Goal: Task Accomplishment & Management: Manage account settings

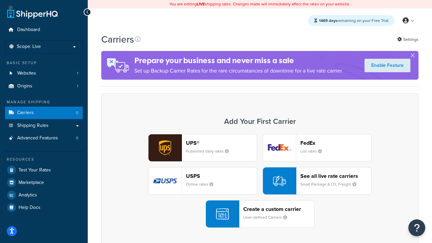
click at [260, 181] on div "UPS® Published daily rates FedEx List rates USPS Online rates See all live rate…" at bounding box center [259, 181] width 303 height 94
click at [336, 143] on header "FedEx" at bounding box center [336, 143] width 71 height 6
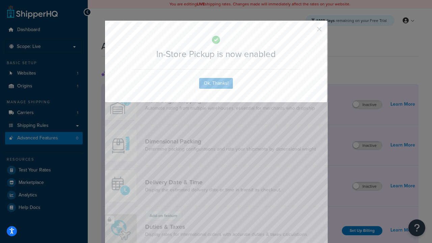
scroll to position [219, 0]
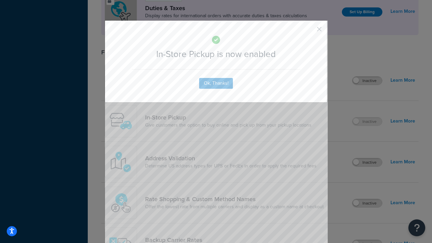
click at [309, 31] on button "button" at bounding box center [310, 32] width 2 height 2
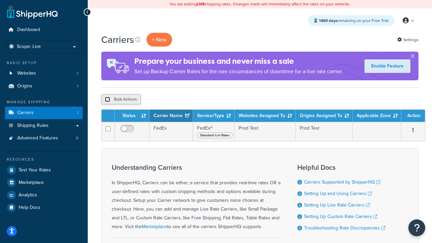
click at [107, 100] on input "checkbox" at bounding box center [107, 99] width 5 height 5
checkbox input "true"
click at [182, 100] on button "Delete" at bounding box center [180, 99] width 23 height 10
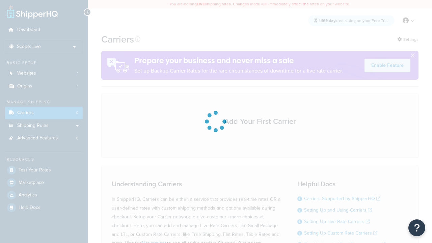
scroll to position [59, 0]
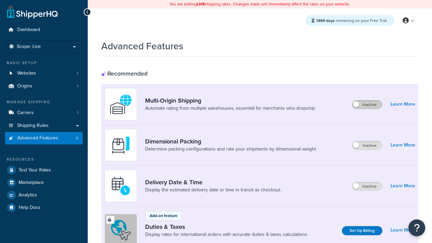
click at [367, 105] on label "Inactive" at bounding box center [368, 105] width 30 height 8
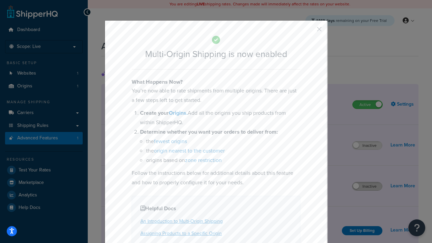
click at [309, 31] on button "button" at bounding box center [310, 32] width 2 height 2
click at [367, 186] on label "Inactive" at bounding box center [368, 186] width 30 height 8
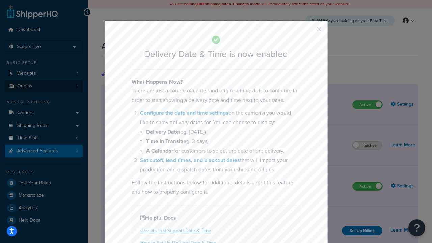
click at [309, 31] on button "button" at bounding box center [310, 32] width 2 height 2
click at [44, 86] on link "Origins 1" at bounding box center [44, 86] width 78 height 12
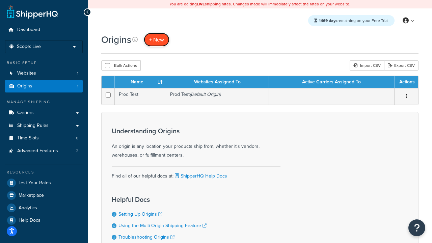
click at [157, 40] on span "+ New" at bounding box center [156, 40] width 15 height 8
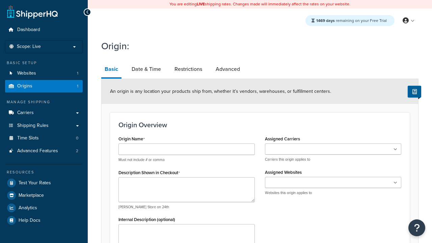
click at [111, 70] on link "Basic" at bounding box center [111, 70] width 20 height 18
click at [146, 69] on link "Date & Time" at bounding box center [146, 69] width 36 height 16
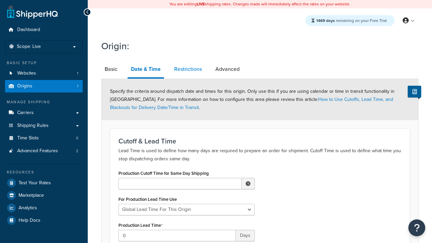
click at [188, 69] on link "Restrictions" at bounding box center [188, 69] width 34 height 16
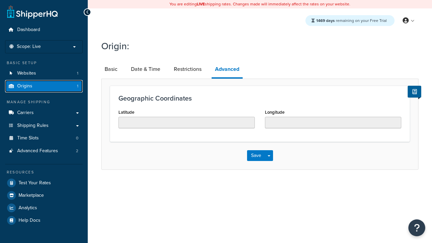
click at [44, 86] on link "Origins 1" at bounding box center [44, 86] width 78 height 12
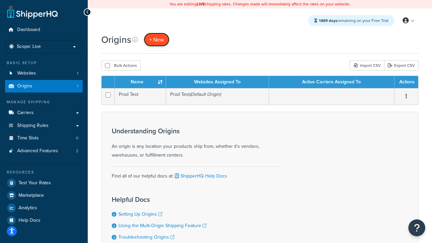
click at [157, 40] on span "+ New" at bounding box center [156, 40] width 15 height 8
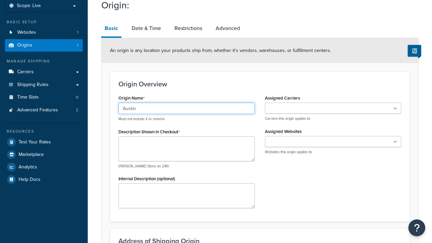
type input "Austin"
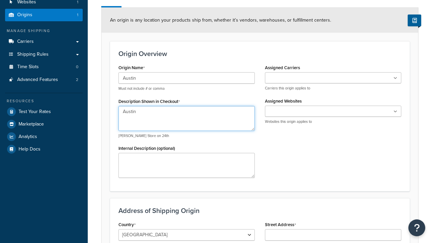
type textarea "Austin"
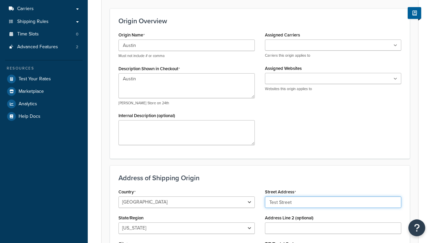
type input "Test Street"
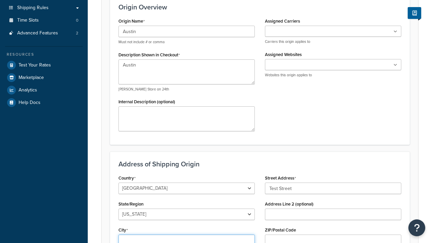
type input "Austin"
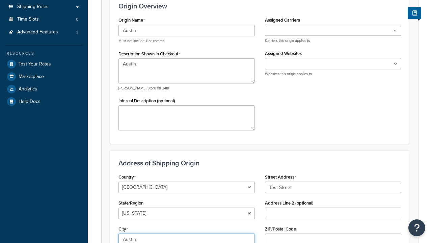
select select "43"
type input "Austin"
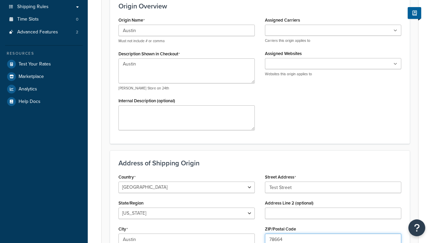
type input "78664"
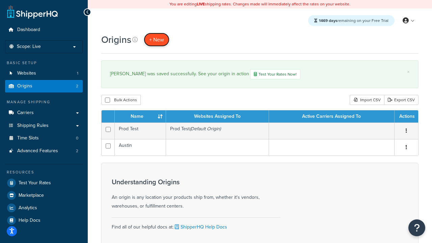
click at [157, 40] on span "+ New" at bounding box center [156, 40] width 15 height 8
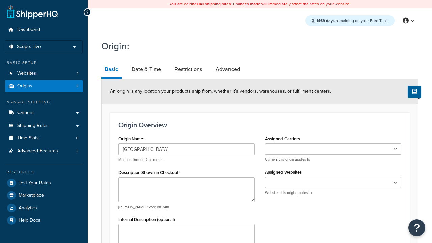
type input "[GEOGRAPHIC_DATA]"
type textarea "[GEOGRAPHIC_DATA]"
type input "Test Street"
type input "Austin"
select select "43"
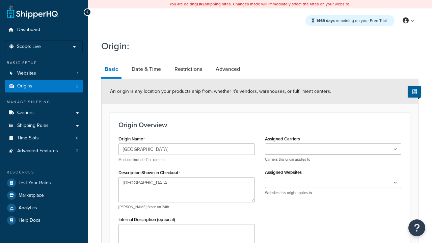
type input "Austin"
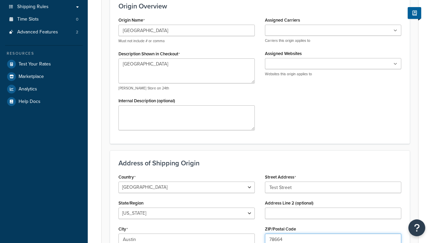
type input "78664"
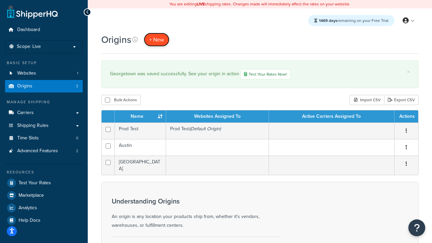
click at [157, 40] on span "+ New" at bounding box center [156, 40] width 15 height 8
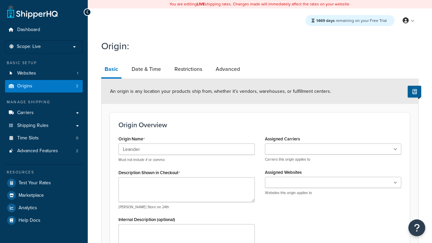
type input "Leander"
type textarea "Leander"
type input "Test Street"
type input "Austin"
select select "43"
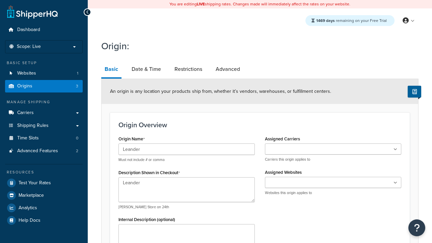
type input "Austin"
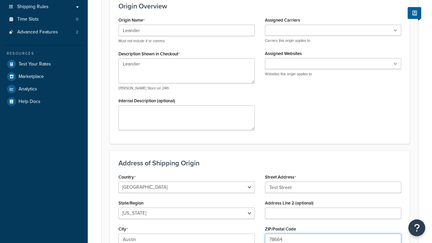
type input "78664"
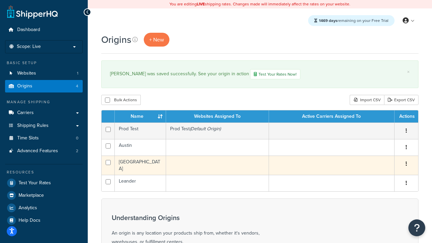
click at [406, 165] on icon "button" at bounding box center [406, 163] width 1 height 5
click at [0, 0] on link "Edit" at bounding box center [0, 0] width 0 height 0
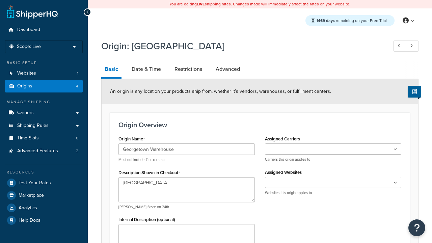
select select "43"
type input "Georgetown Warehouse"
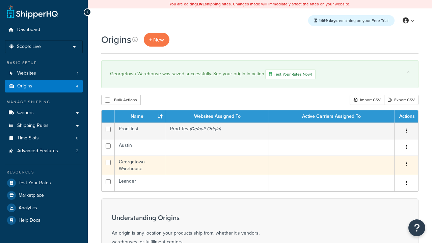
click at [406, 165] on icon "button" at bounding box center [406, 163] width 1 height 5
click at [0, 0] on link "Delete" at bounding box center [0, 0] width 0 height 0
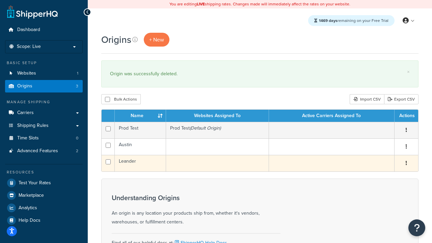
click at [406, 164] on icon "button" at bounding box center [406, 163] width 1 height 5
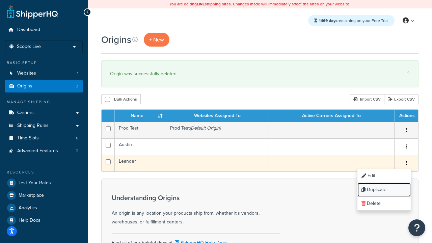
click at [384, 190] on link "Duplicate" at bounding box center [384, 190] width 53 height 14
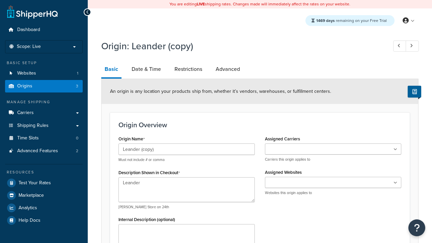
select select "43"
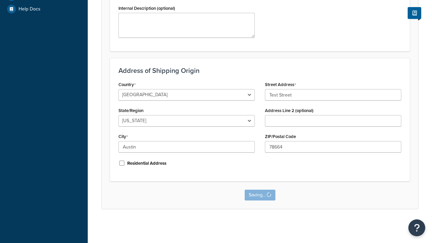
scroll to position [0, 0]
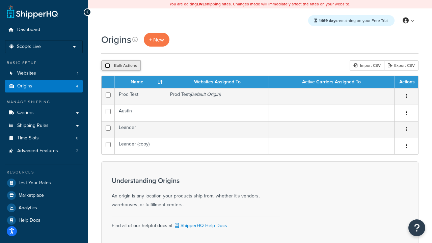
click at [107, 66] on input "checkbox" at bounding box center [107, 65] width 5 height 5
checkbox input "true"
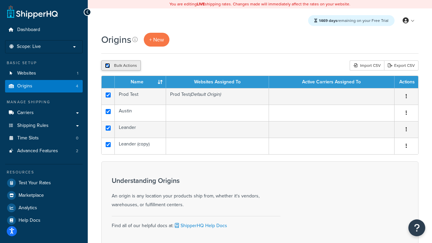
checkbox input "true"
click at [182, 66] on button "Delete" at bounding box center [180, 65] width 23 height 10
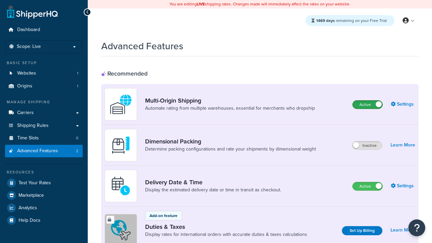
click at [368, 105] on label "Active" at bounding box center [368, 105] width 30 height 8
click at [368, 186] on label "Active" at bounding box center [368, 186] width 30 height 8
